Goal: Use online tool/utility: Utilize a website feature to perform a specific function

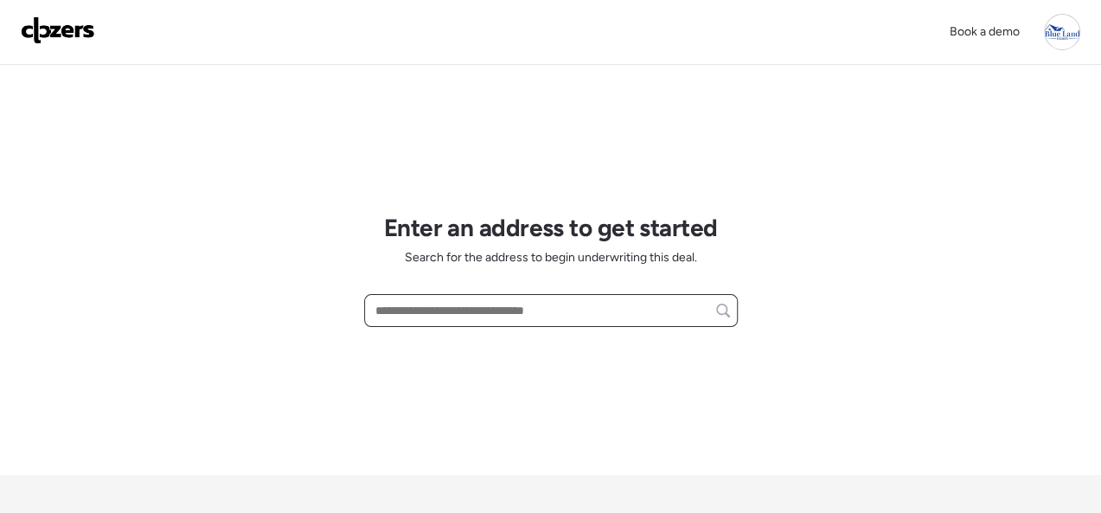
click at [442, 301] on input "text" at bounding box center [551, 310] width 358 height 24
paste input "**********"
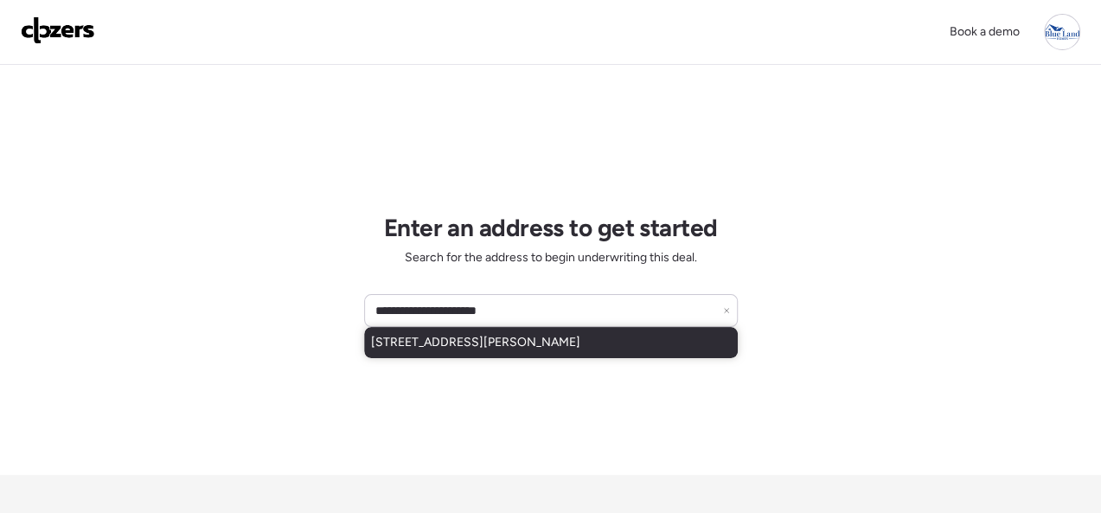
click at [500, 330] on div "[STREET_ADDRESS][PERSON_NAME]" at bounding box center [551, 342] width 374 height 31
type input "**********"
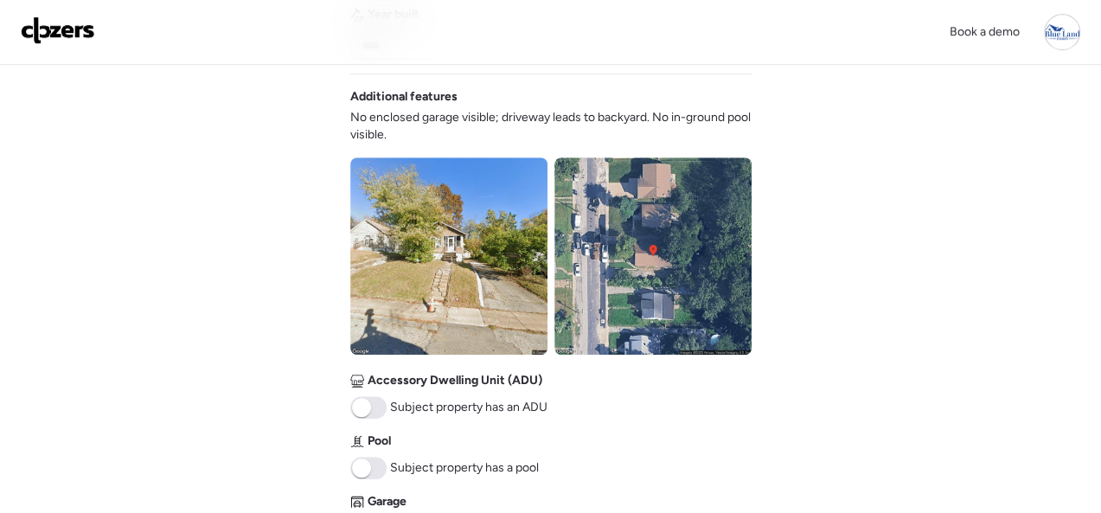
scroll to position [778, 0]
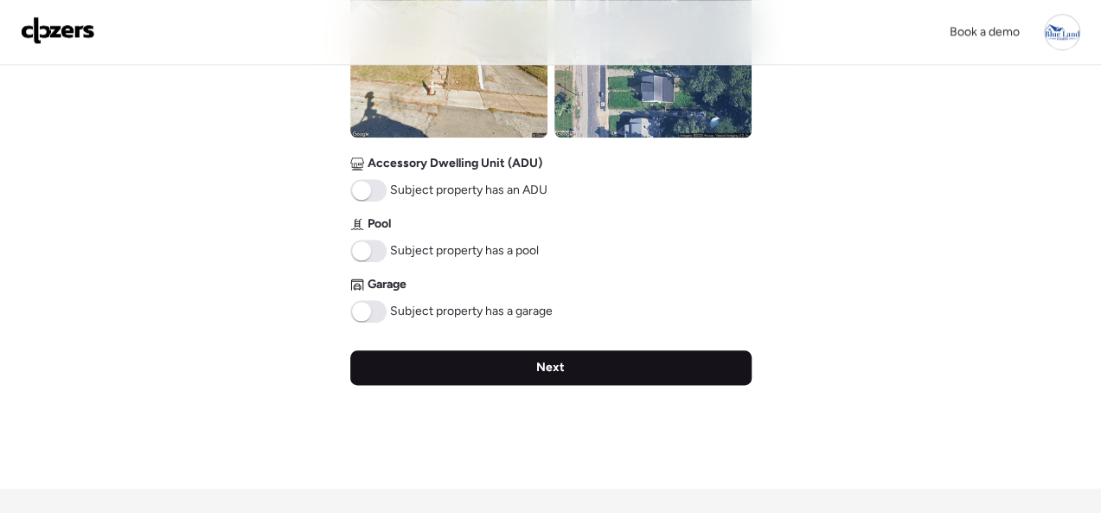
click at [538, 364] on span "Next" at bounding box center [550, 367] width 29 height 17
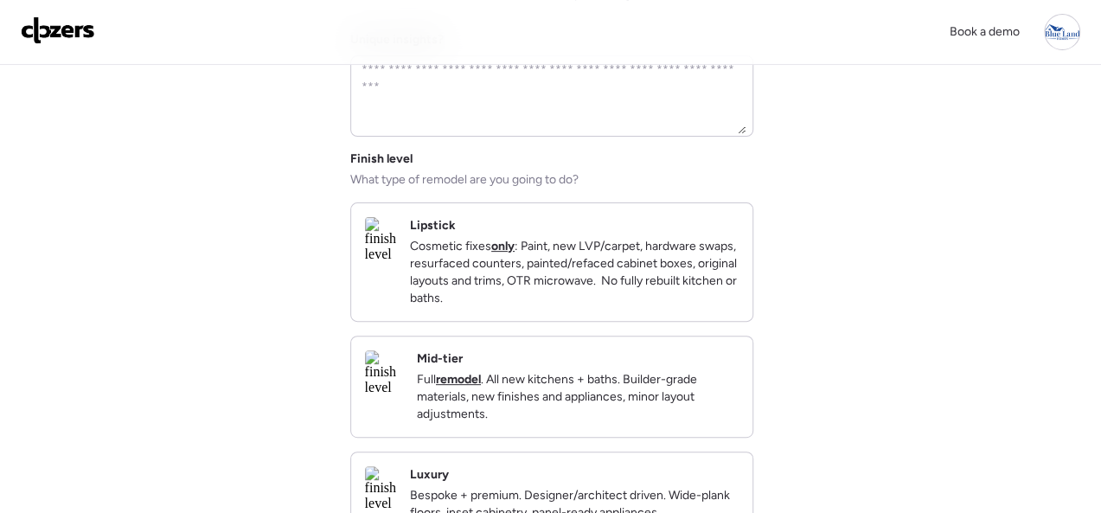
scroll to position [346, 0]
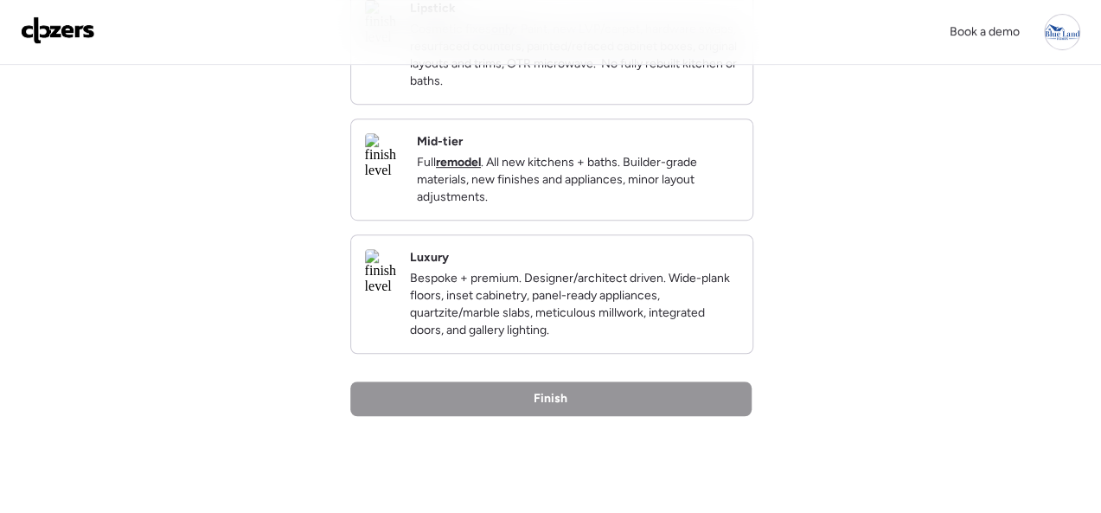
click at [655, 157] on div "Mid-tier Full remodel . All new kitchens + baths. Builder-grade materials, new …" at bounding box center [578, 169] width 322 height 73
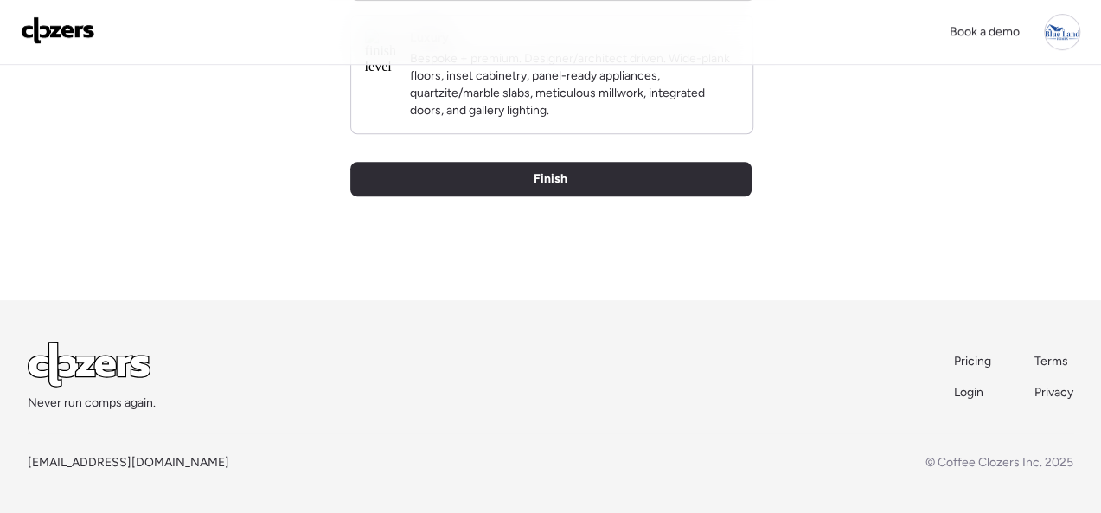
scroll to position [595, 0]
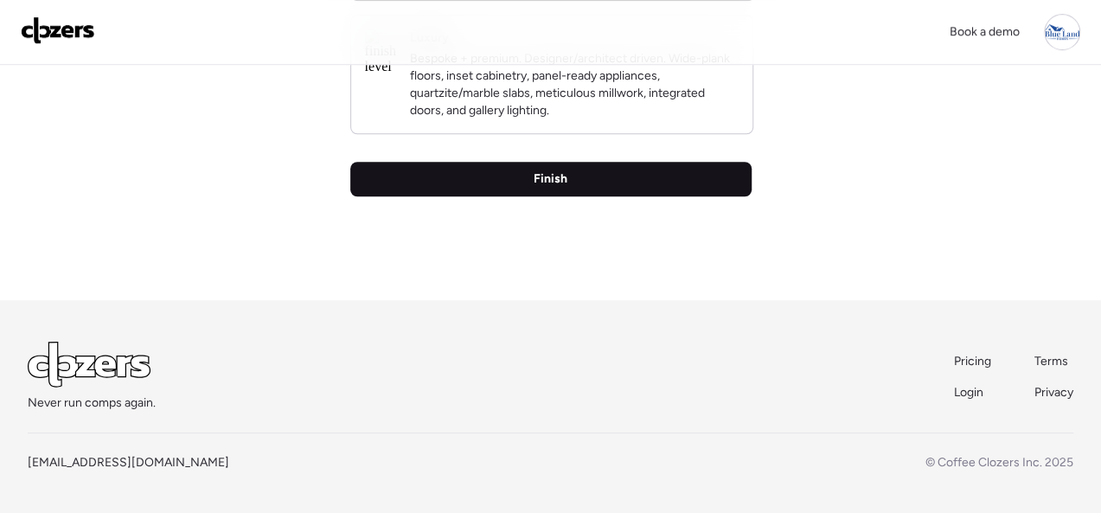
click at [563, 179] on span "Finish" at bounding box center [551, 178] width 34 height 17
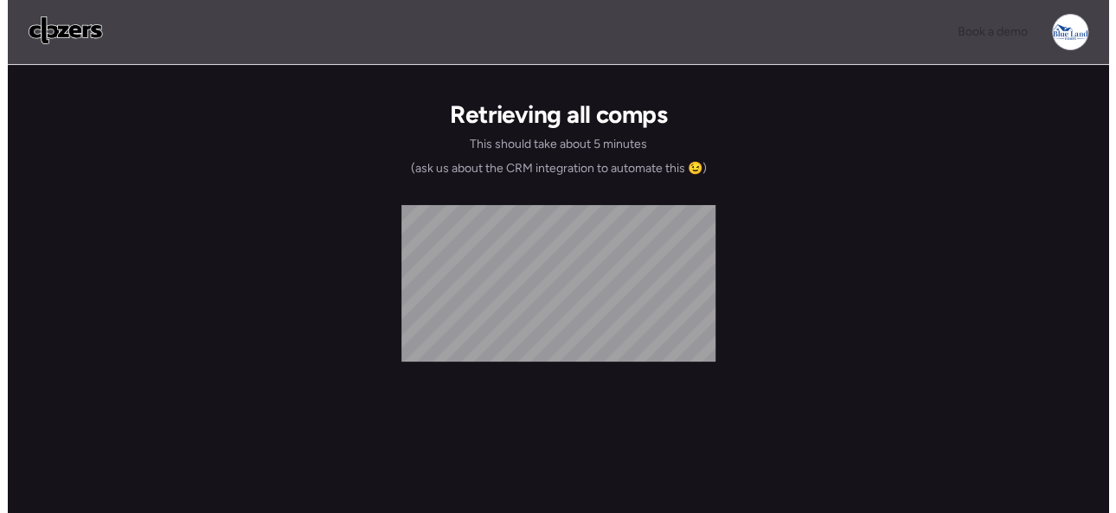
scroll to position [0, 0]
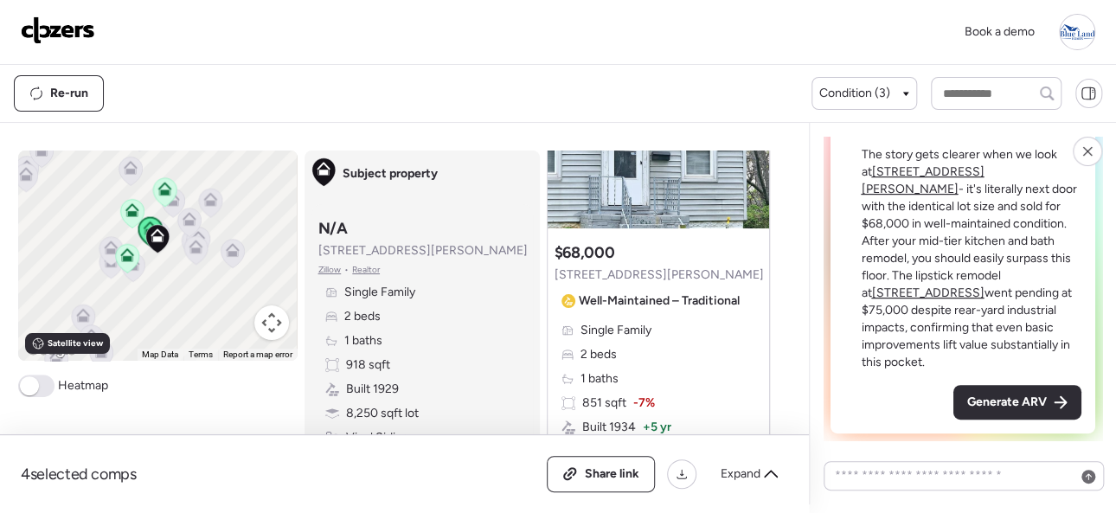
scroll to position [86, 0]
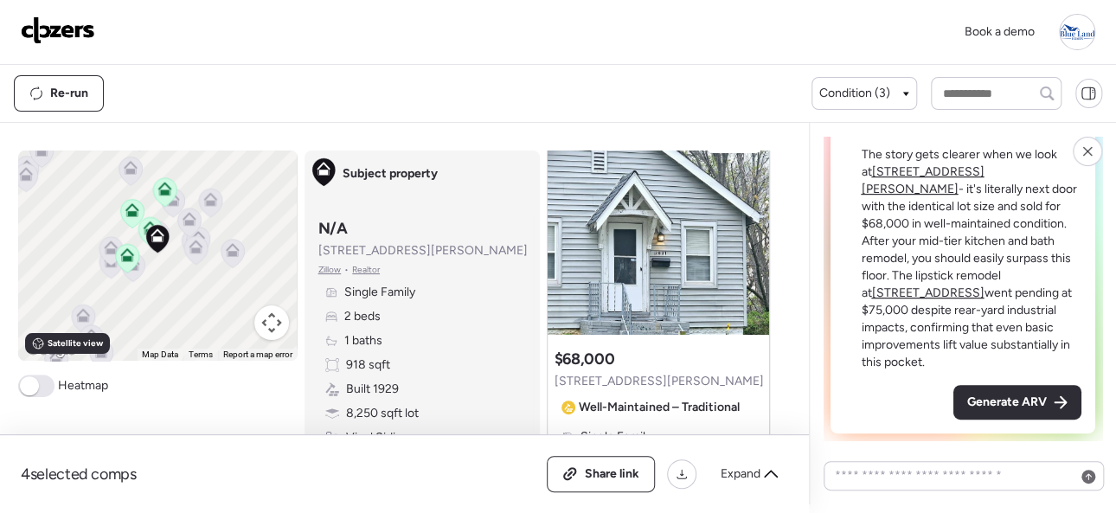
click at [991, 400] on span "Generate ARV" at bounding box center [1007, 402] width 80 height 17
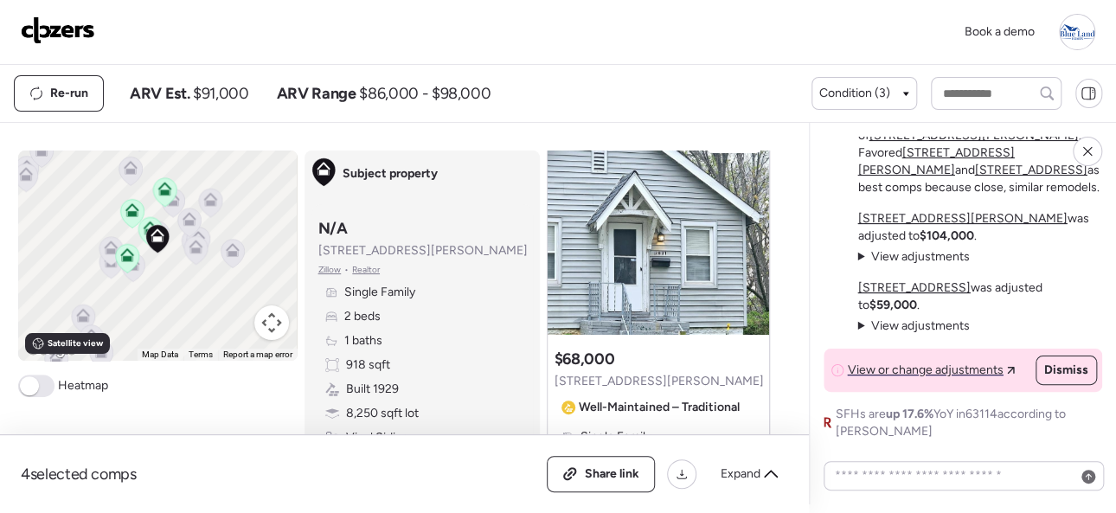
click at [66, 22] on img at bounding box center [58, 30] width 74 height 28
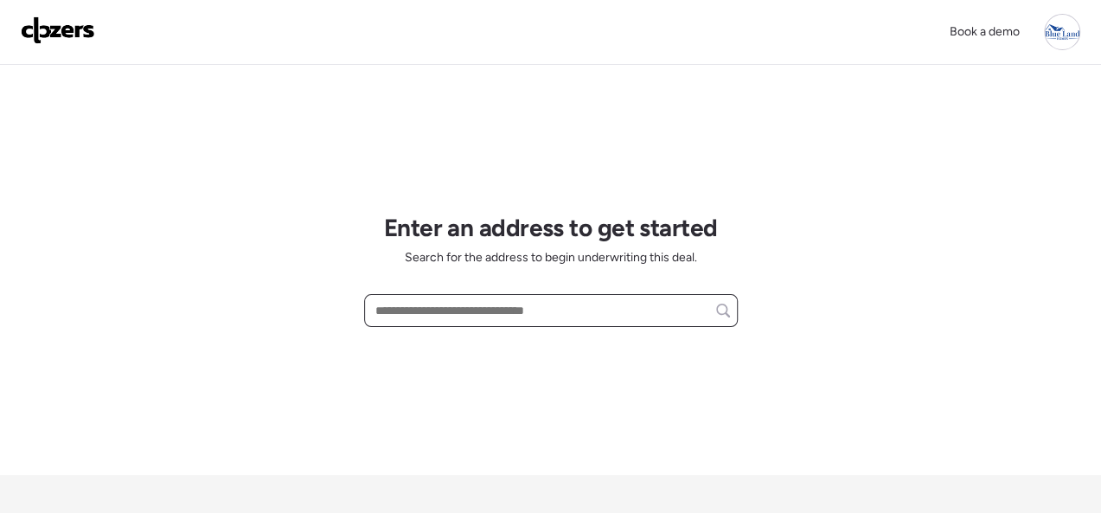
click at [452, 308] on input "text" at bounding box center [551, 310] width 358 height 24
paste input "**********"
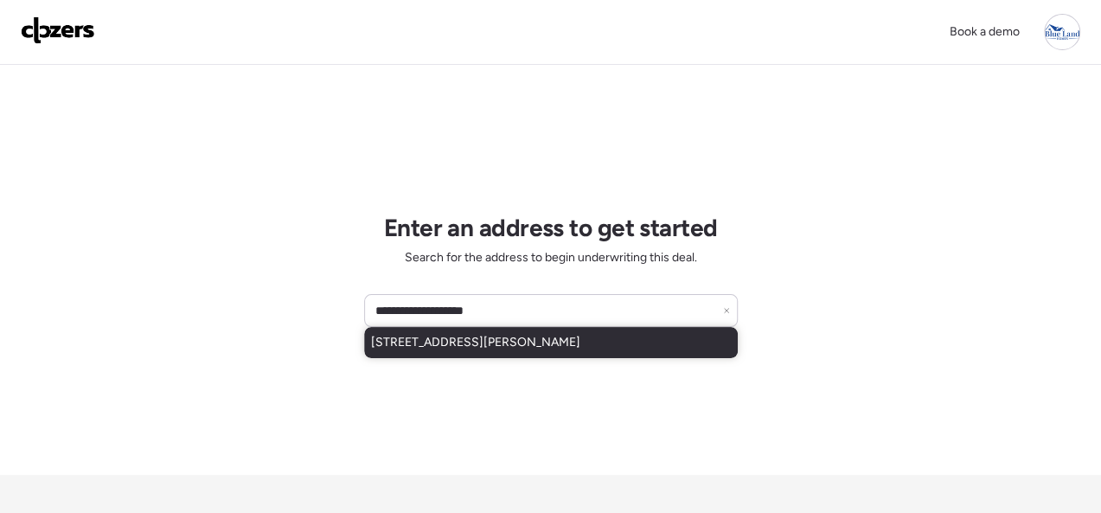
click at [521, 339] on span "6309 Witsell Ave, Saint Louis, MO, 63134" at bounding box center [475, 342] width 209 height 17
type input "**********"
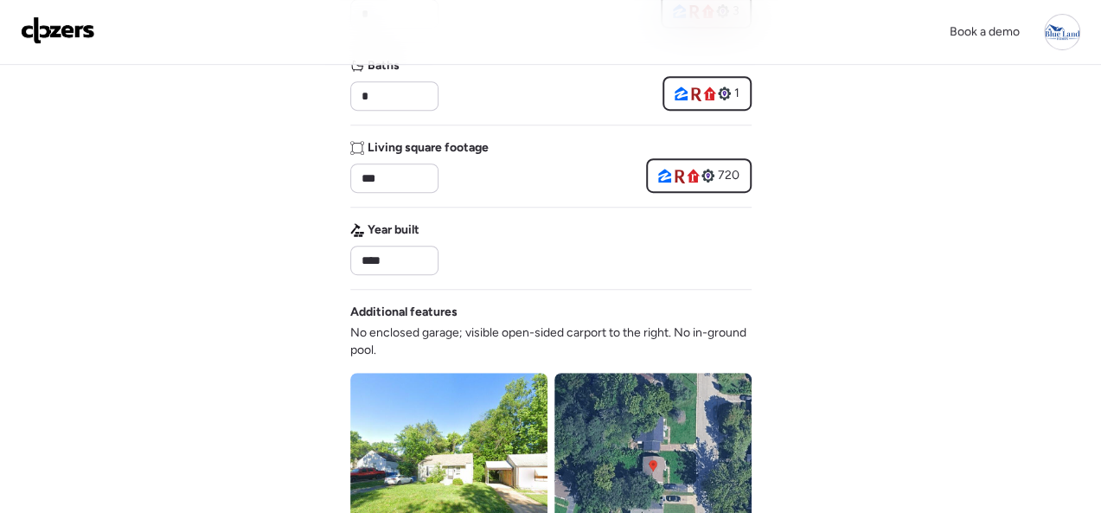
scroll to position [865, 0]
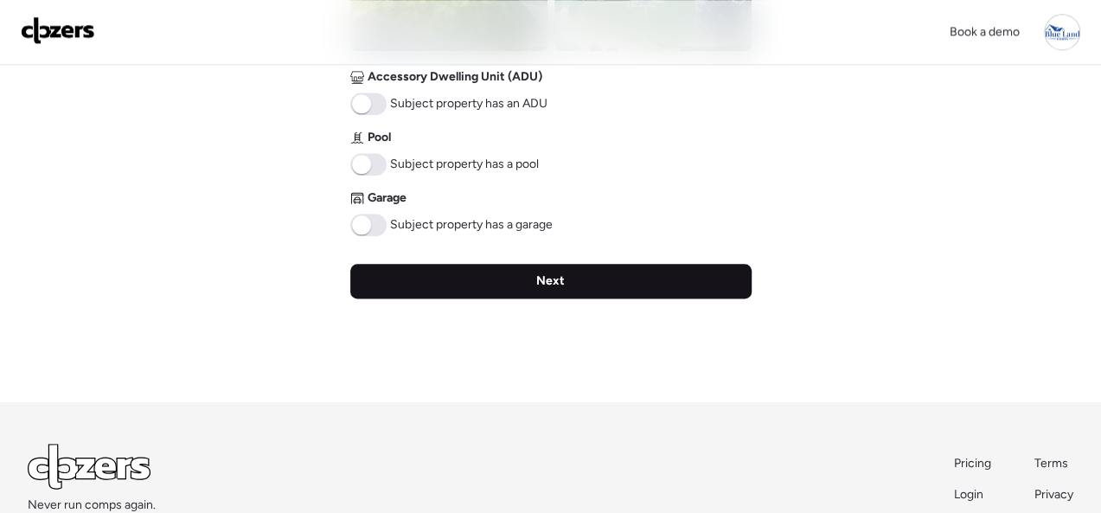
click at [542, 281] on span "Next" at bounding box center [550, 280] width 29 height 17
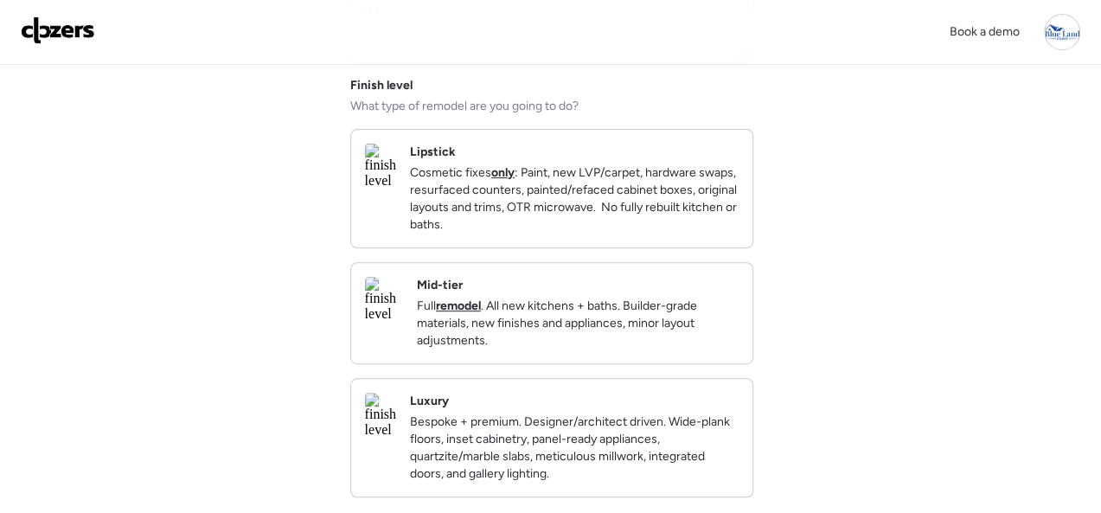
scroll to position [173, 0]
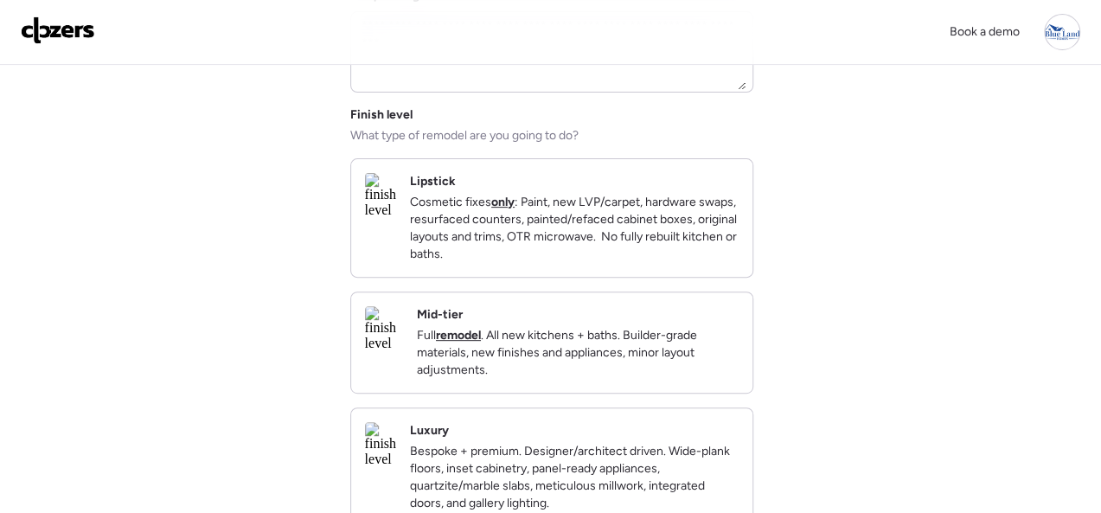
click at [707, 173] on div "Lipstick Cosmetic fixes only : Paint, new LVP/carpet, hardware swaps, resurface…" at bounding box center [574, 218] width 329 height 90
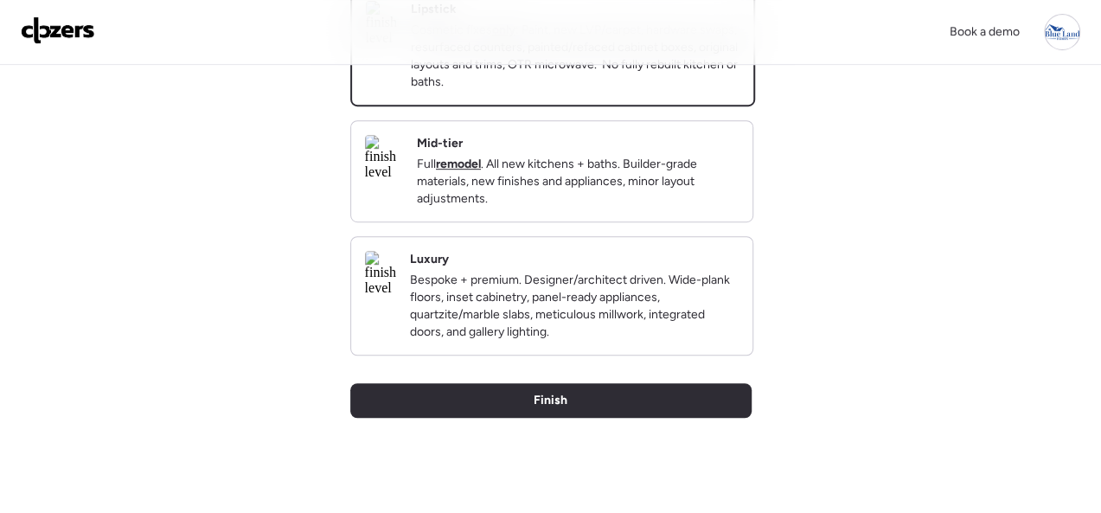
scroll to position [432, 0]
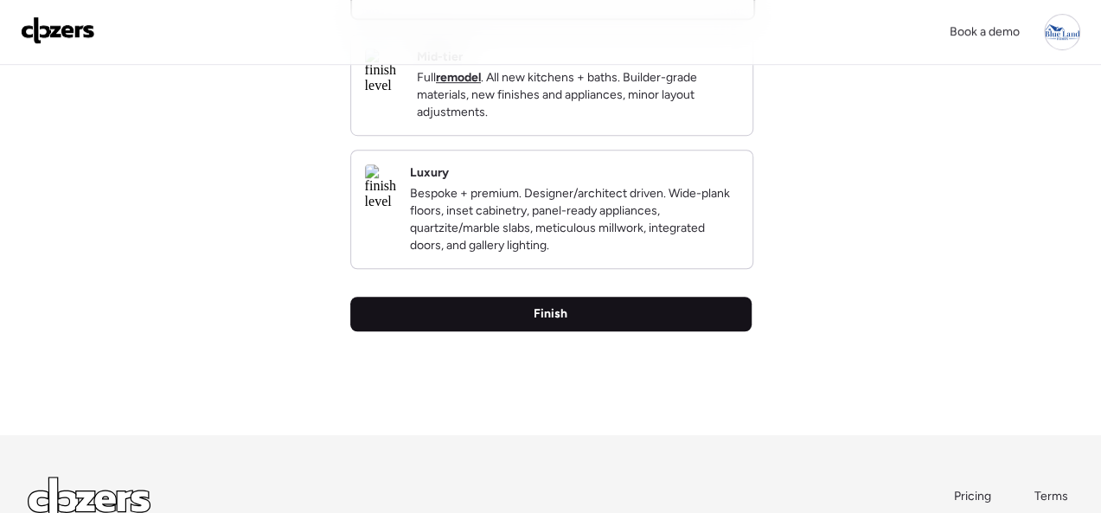
click at [556, 323] on span "Finish" at bounding box center [551, 313] width 34 height 17
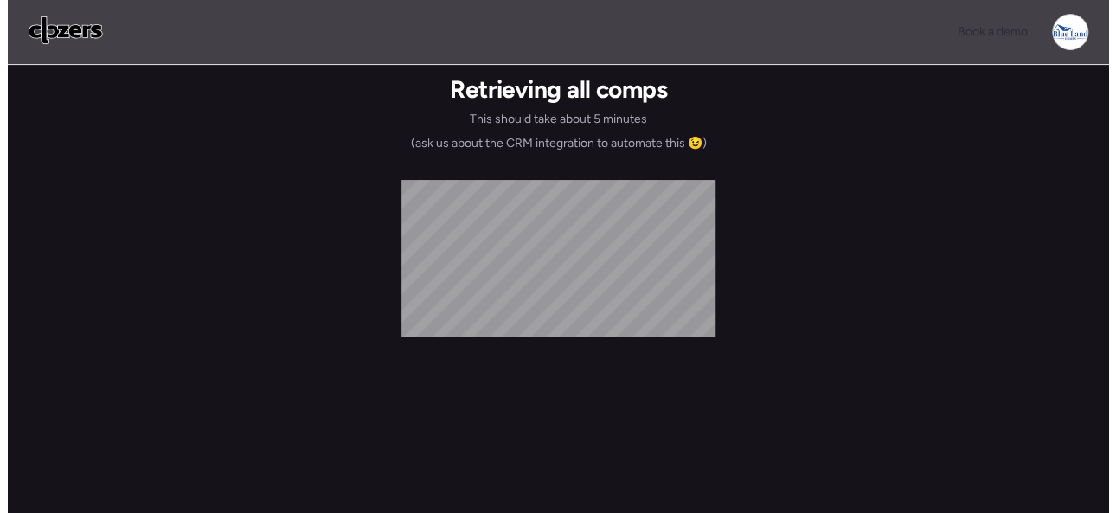
scroll to position [0, 0]
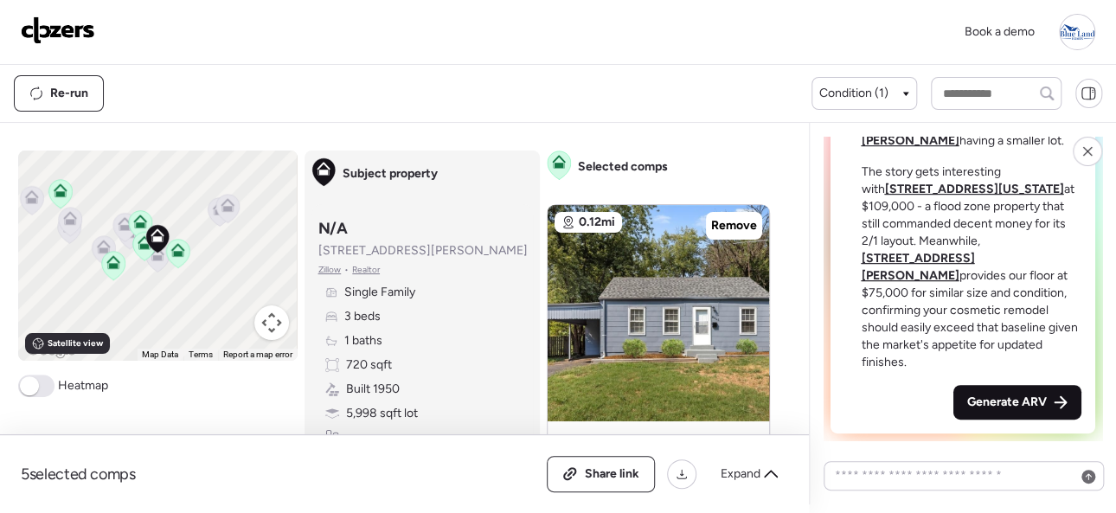
click at [1000, 400] on span "Generate ARV" at bounding box center [1007, 402] width 80 height 17
